Goal: Task Accomplishment & Management: Complete application form

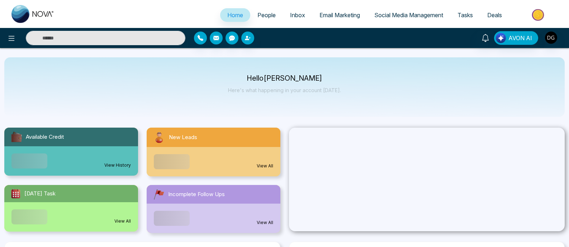
select select "*"
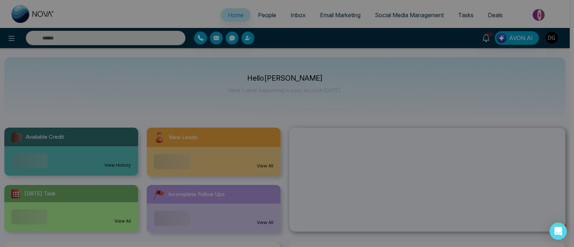
click at [263, 15] on div "Announcement Don't show again" at bounding box center [287, 123] width 574 height 247
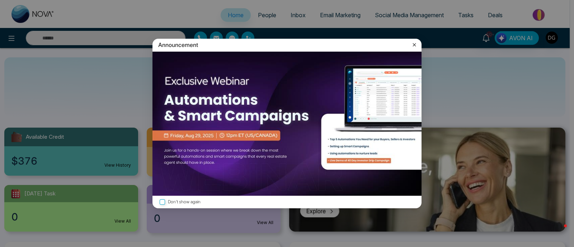
click at [317, 91] on img at bounding box center [286, 124] width 269 height 144
click at [415, 44] on icon at bounding box center [414, 44] width 7 height 7
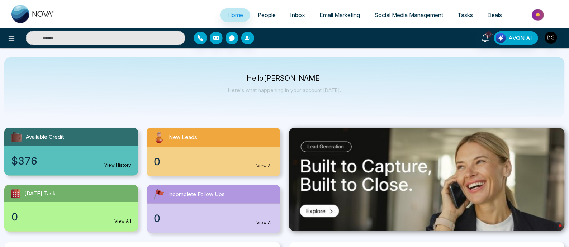
click at [259, 17] on span "People" at bounding box center [267, 14] width 18 height 7
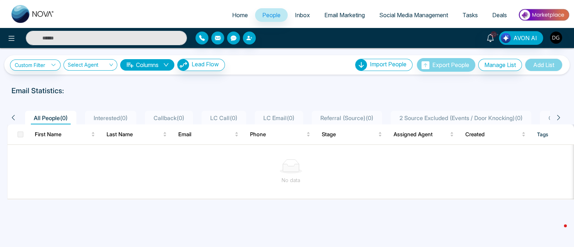
click at [496, 18] on span "Deals" at bounding box center [499, 14] width 15 height 7
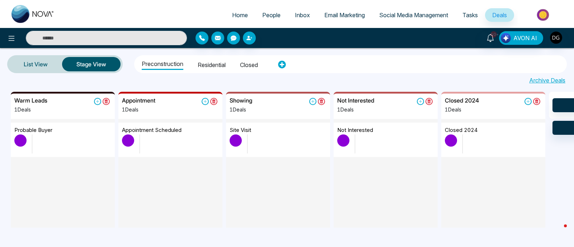
click at [262, 12] on span "People" at bounding box center [271, 14] width 18 height 7
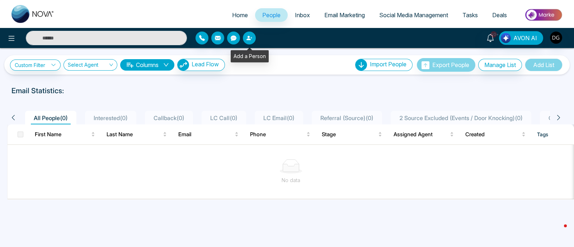
click at [250, 37] on icon "button" at bounding box center [249, 38] width 6 height 6
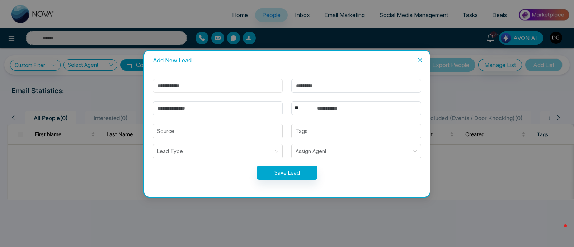
click at [249, 87] on input "text" at bounding box center [218, 86] width 130 height 14
type input "********"
type input "*****"
type input "**********"
click at [298, 105] on select "** **** *** *** *** **** ***" at bounding box center [302, 109] width 22 height 14
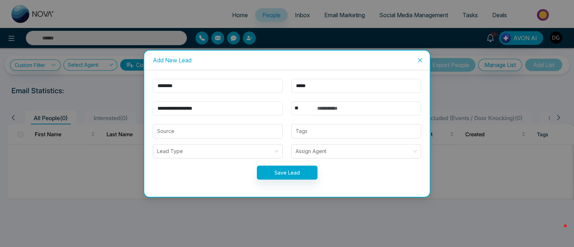
select select "***"
click at [291, 102] on select "** **** *** *** *** **** ***" at bounding box center [302, 109] width 22 height 14
click at [342, 112] on input "text" at bounding box center [367, 109] width 108 height 14
type input "**********"
click at [300, 171] on button "Save Lead" at bounding box center [287, 173] width 61 height 14
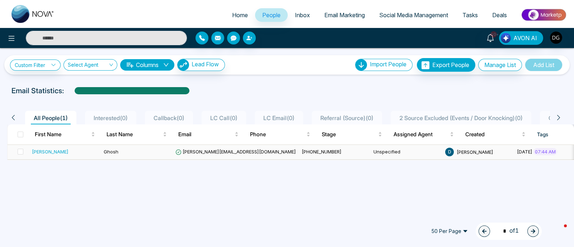
click at [51, 150] on div "[PERSON_NAME]" at bounding box center [50, 151] width 37 height 7
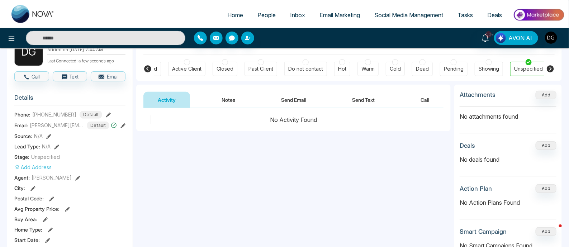
scroll to position [89, 0]
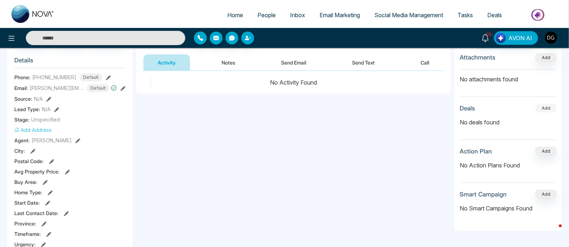
click at [550, 110] on button "Add" at bounding box center [546, 108] width 21 height 9
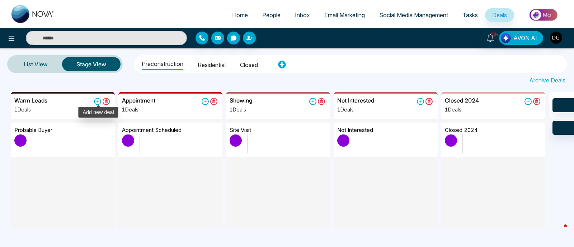
click at [95, 101] on icon at bounding box center [97, 101] width 7 height 7
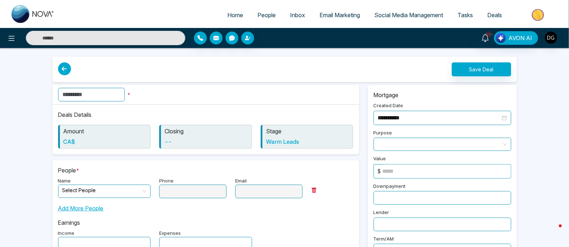
click at [104, 91] on input "text" at bounding box center [91, 95] width 67 height 14
click at [493, 14] on span "Deals" at bounding box center [494, 14] width 15 height 7
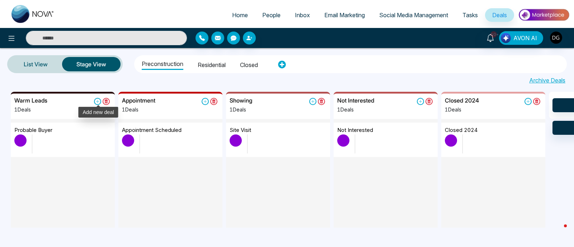
click at [97, 102] on icon at bounding box center [97, 101] width 3 height 3
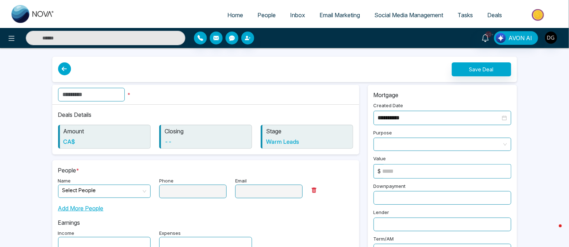
click at [104, 92] on input "text" at bounding box center [91, 95] width 67 height 14
click at [265, 17] on span "People" at bounding box center [267, 14] width 18 height 7
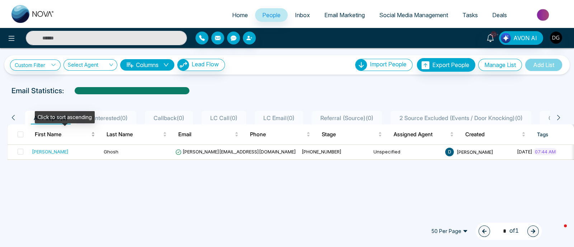
click at [56, 135] on span "First Name" at bounding box center [62, 134] width 55 height 9
click at [47, 152] on div "[PERSON_NAME]" at bounding box center [50, 151] width 37 height 7
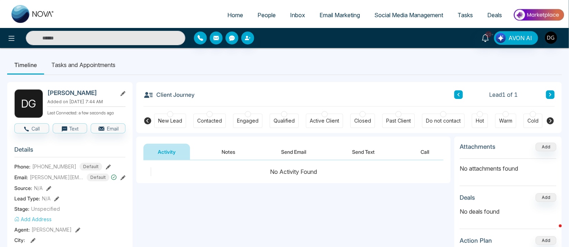
scroll to position [44, 0]
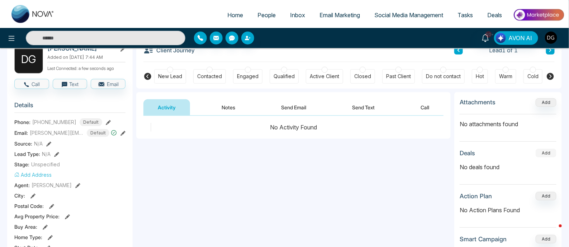
click at [551, 151] on button "Add" at bounding box center [546, 153] width 21 height 9
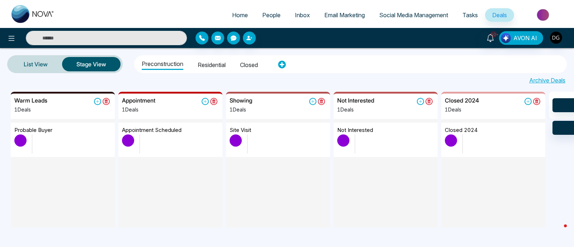
click at [227, 67] on ul "Preconstruction Residential Closed" at bounding box center [204, 64] width 136 height 15
click at [213, 66] on li "Residential" at bounding box center [212, 64] width 28 height 12
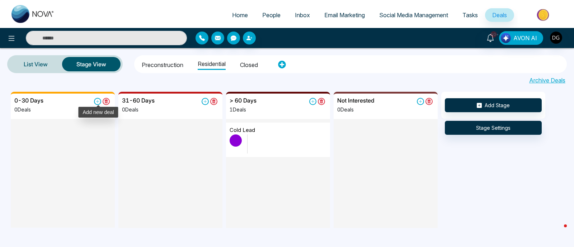
click at [97, 102] on icon at bounding box center [97, 101] width 7 height 7
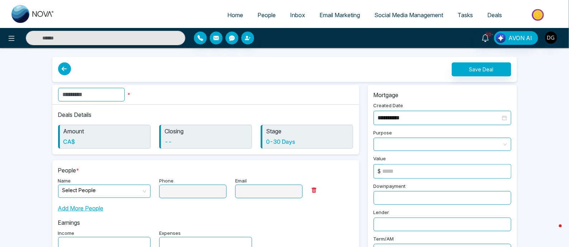
click at [119, 95] on input "text" at bounding box center [91, 95] width 67 height 14
drag, startPoint x: 118, startPoint y: 95, endPoint x: 57, endPoint y: 98, distance: 61.7
click at [57, 98] on div "******* *" at bounding box center [205, 95] width 307 height 20
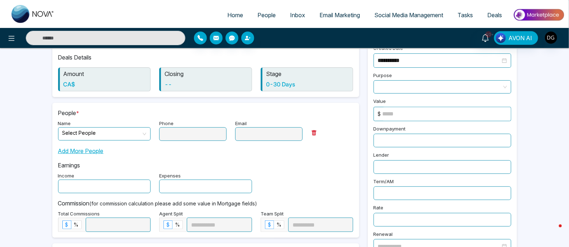
scroll to position [89, 0]
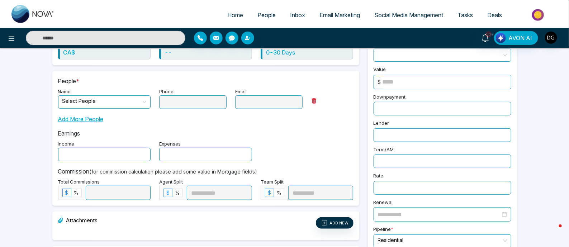
type input "****"
click at [117, 98] on input "search" at bounding box center [101, 101] width 79 height 11
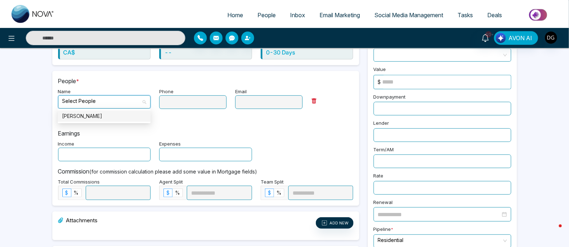
click at [111, 114] on div "[PERSON_NAME]" at bounding box center [104, 116] width 84 height 8
type input "**********"
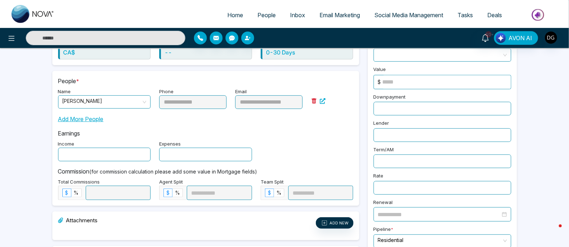
click at [139, 151] on input "text" at bounding box center [104, 155] width 93 height 14
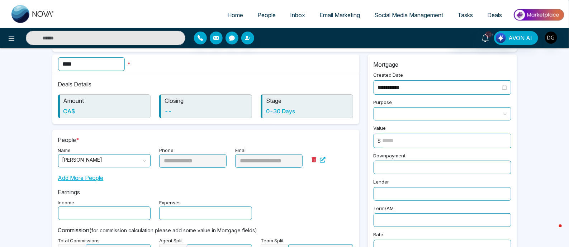
scroll to position [0, 0]
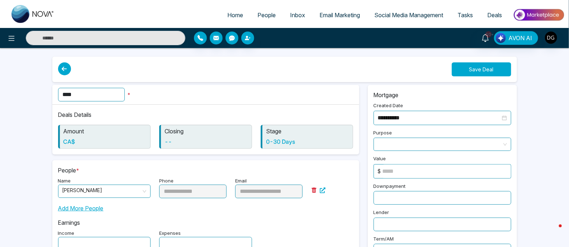
click at [478, 71] on button "Save Deal" at bounding box center [482, 69] width 60 height 14
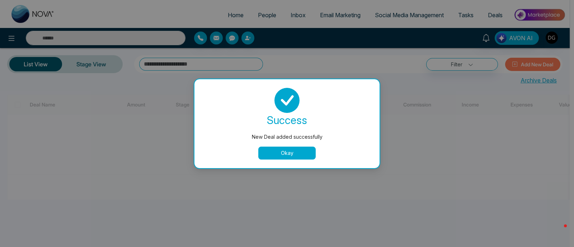
click at [295, 155] on button "Okay" at bounding box center [286, 153] width 57 height 13
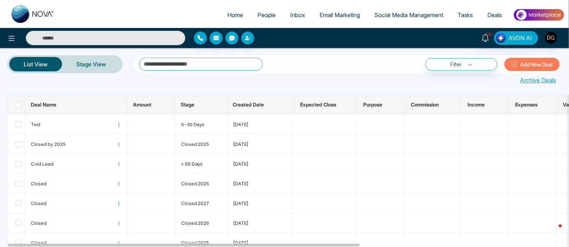
click at [497, 15] on span "Deals" at bounding box center [494, 14] width 15 height 7
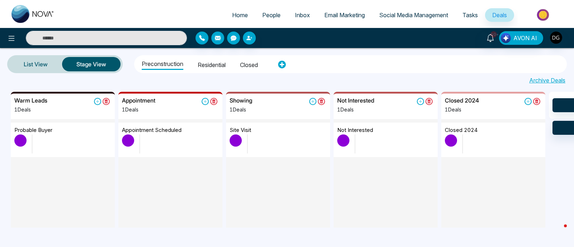
click at [215, 70] on ul "Preconstruction Residential Closed" at bounding box center [204, 64] width 136 height 15
click at [215, 65] on li "Residential" at bounding box center [212, 64] width 28 height 12
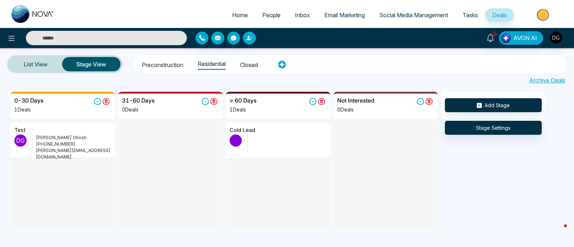
click at [52, 142] on p "[PHONE_NUMBER]" at bounding box center [73, 144] width 75 height 6
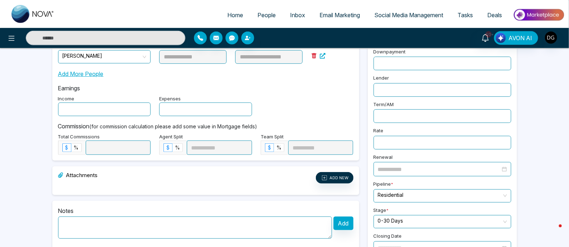
scroll to position [188, 0]
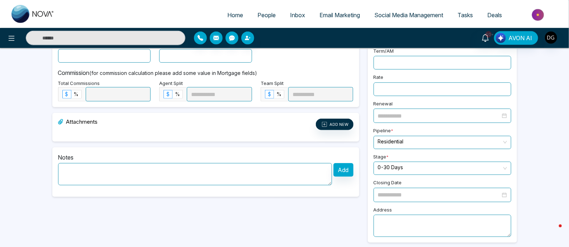
click at [491, 10] on link "Deals" at bounding box center [494, 15] width 29 height 14
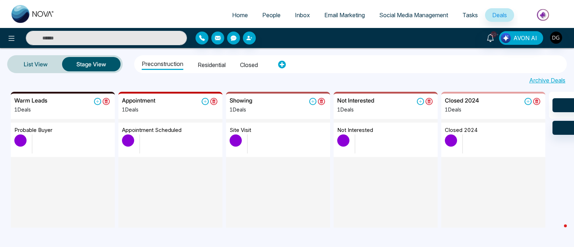
click at [205, 60] on li "Residential" at bounding box center [212, 64] width 28 height 12
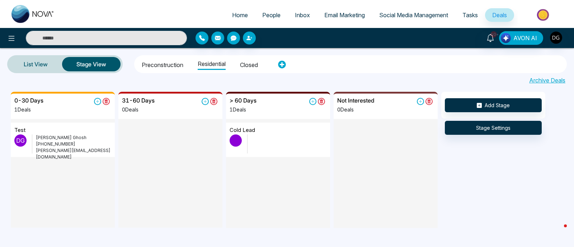
click at [50, 143] on p "[PHONE_NUMBER]" at bounding box center [73, 144] width 75 height 6
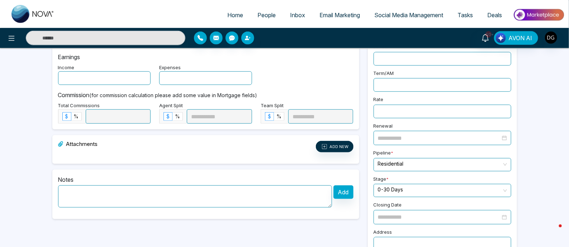
scroll to position [188, 0]
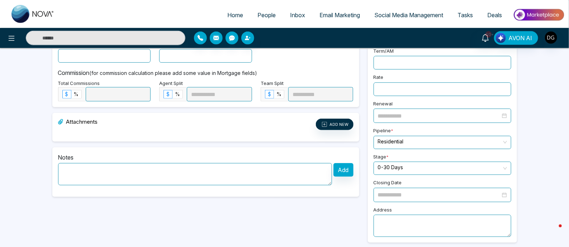
click at [498, 13] on span "Deals" at bounding box center [494, 14] width 15 height 7
